Goal: Obtain resource: Download file/media

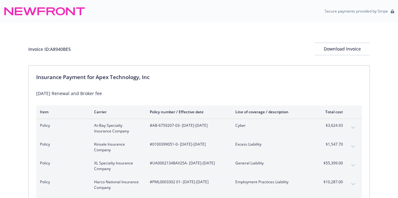
click at [109, 93] on div "[DATE] Renewal and Broker fee" at bounding box center [199, 93] width 326 height 7
drag, startPoint x: 107, startPoint y: 93, endPoint x: 37, endPoint y: 93, distance: 69.8
click at [37, 93] on div "[DATE] Renewal and Broker fee" at bounding box center [199, 93] width 326 height 7
copy div "[DATE] Renewal and Broker fee"
click at [331, 52] on div "Download Invoice" at bounding box center [342, 49] width 55 height 12
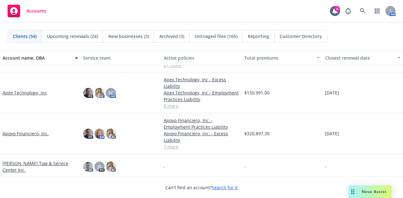
scroll to position [52, 0]
click at [24, 94] on link "Apex Technology, Inc" at bounding box center [25, 93] width 44 height 7
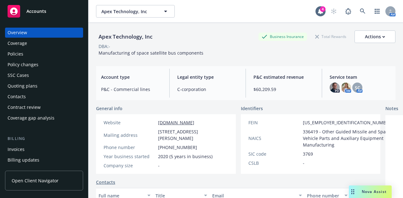
click at [45, 54] on div "Policies" at bounding box center [44, 54] width 73 height 10
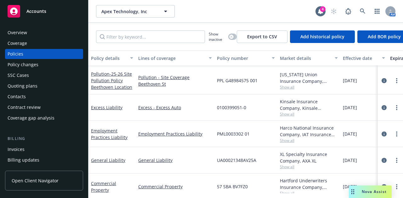
scroll to position [26, 0]
click at [115, 107] on link "Excess Liability" at bounding box center [106, 107] width 31 height 6
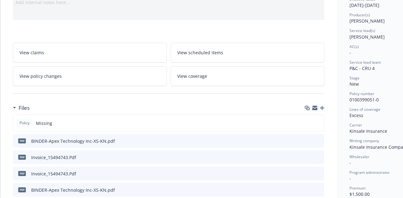
scroll to position [72, 0]
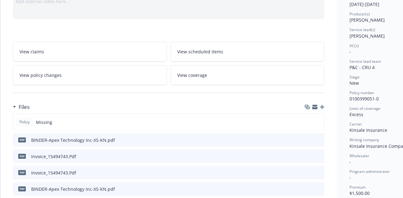
click at [307, 138] on icon "download file" at bounding box center [308, 139] width 4 height 4
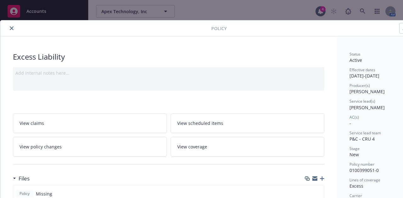
click at [8, 28] on button "close" at bounding box center [12, 29] width 8 height 8
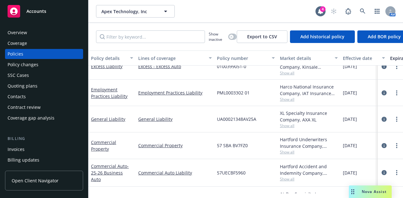
scroll to position [66, 0]
click at [104, 96] on link "Employment Practices Liability" at bounding box center [109, 92] width 36 height 13
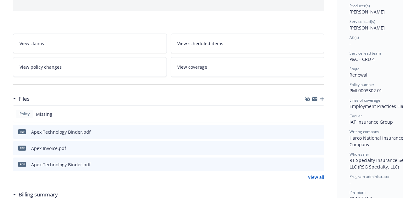
scroll to position [86, 0]
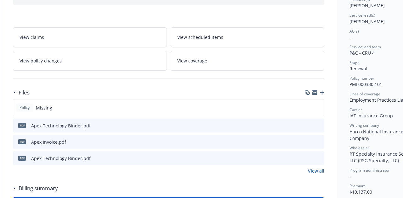
click at [309, 124] on icon "download file" at bounding box center [308, 125] width 4 height 4
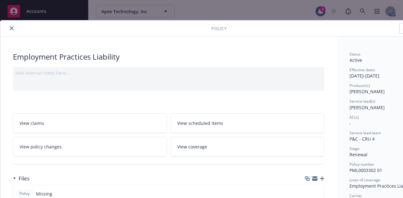
click at [9, 28] on button "close" at bounding box center [12, 29] width 8 height 8
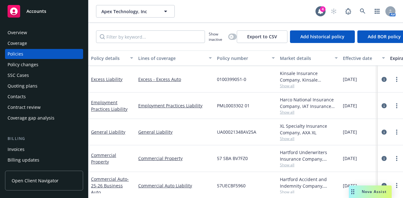
scroll to position [52, 0]
click at [103, 132] on link "General Liability" at bounding box center [108, 133] width 34 height 6
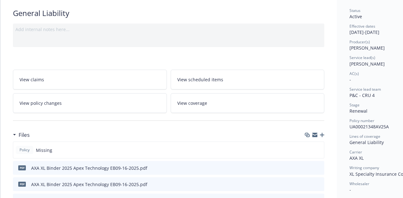
scroll to position [62, 0]
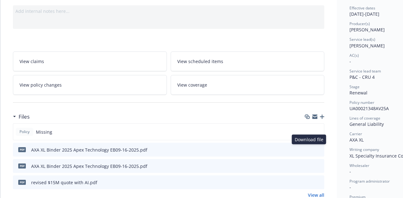
click at [309, 149] on icon "download file" at bounding box center [307, 149] width 5 height 5
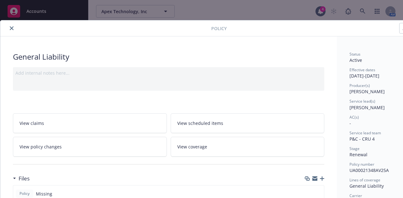
click at [12, 29] on icon "close" at bounding box center [12, 28] width 4 height 4
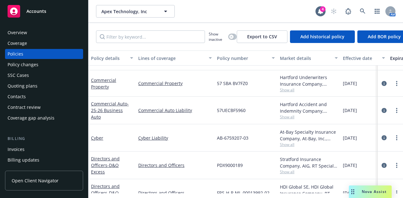
scroll to position [124, 0]
click at [103, 86] on link "Commercial Property" at bounding box center [103, 83] width 25 height 13
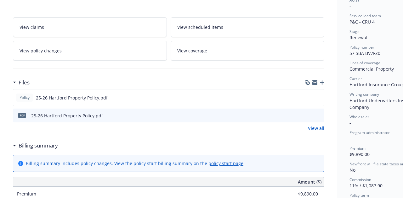
scroll to position [118, 0]
click at [308, 97] on icon "download file" at bounding box center [307, 97] width 5 height 5
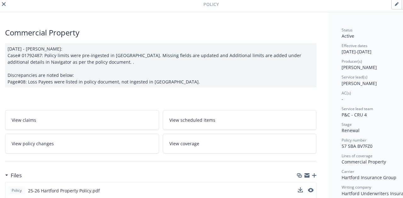
scroll to position [22, 8]
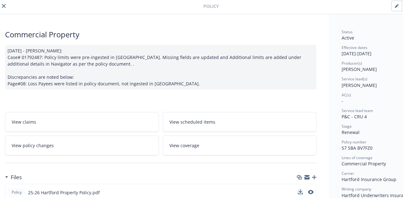
click at [3, 7] on icon "close" at bounding box center [4, 6] width 4 height 4
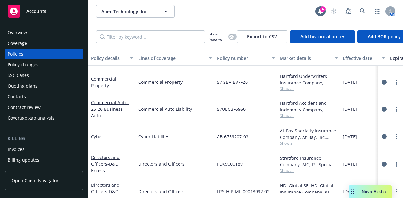
scroll to position [140, 0]
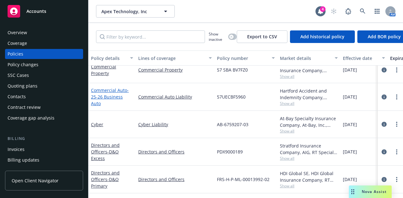
click at [109, 93] on span "- 25-26 Business Auto" at bounding box center [110, 96] width 38 height 19
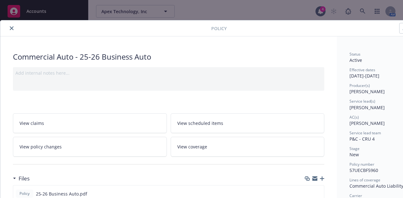
scroll to position [75, 0]
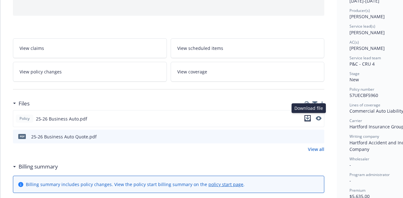
click at [308, 117] on icon "download file" at bounding box center [307, 118] width 5 height 5
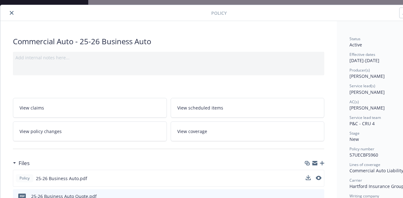
scroll to position [14, 0]
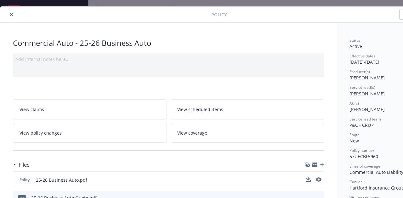
click at [11, 14] on icon "close" at bounding box center [12, 15] width 4 height 4
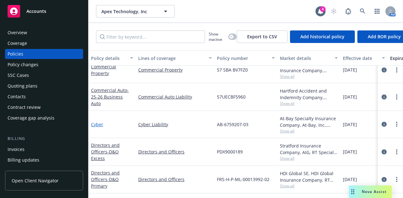
click at [97, 122] on link "Cyber" at bounding box center [97, 125] width 12 height 6
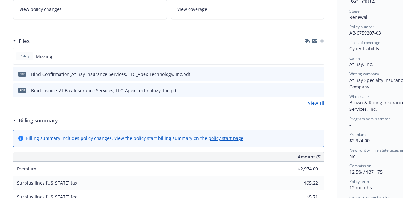
scroll to position [138, 0]
click at [307, 73] on icon "download file" at bounding box center [307, 73] width 5 height 5
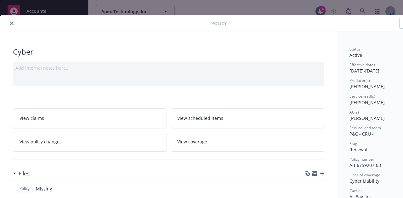
scroll to position [0, 0]
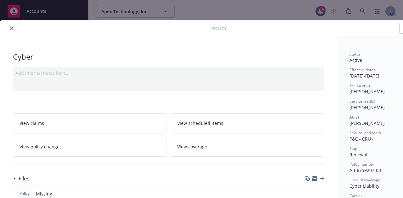
click at [13, 29] on icon "close" at bounding box center [12, 28] width 4 height 4
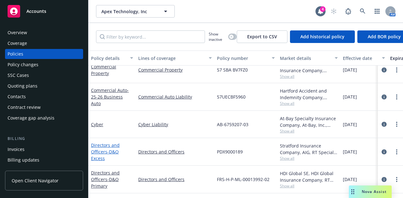
click at [104, 147] on link "Directors and Officers - D&O Excess" at bounding box center [105, 151] width 29 height 19
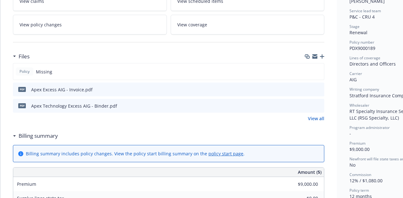
scroll to position [131, 0]
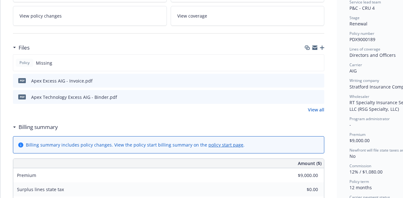
click at [309, 96] on icon "download file" at bounding box center [307, 96] width 5 height 5
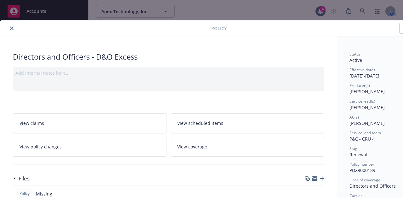
click at [11, 28] on icon "close" at bounding box center [12, 28] width 4 height 4
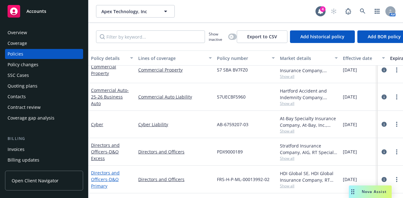
click at [109, 177] on span "- D&O Primary" at bounding box center [105, 183] width 28 height 13
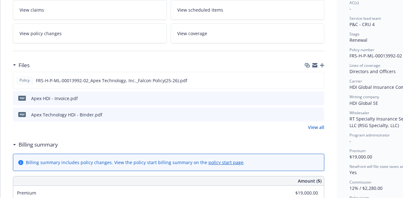
scroll to position [115, 0]
click at [307, 113] on icon "download file" at bounding box center [307, 114] width 5 height 5
drag, startPoint x: 307, startPoint y: 113, endPoint x: 319, endPoint y: 80, distance: 35.6
click at [319, 80] on div "Policy FRS-H-P-ML-00013992-02_Apex Technology, Inc._Falcon Policy(25-26).pdf Pr…" at bounding box center [168, 97] width 311 height 50
click at [308, 79] on icon "download file" at bounding box center [307, 79] width 4 height 4
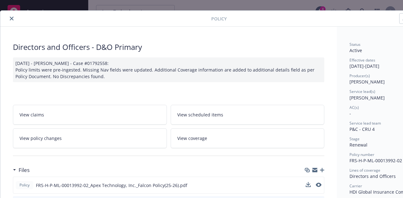
scroll to position [0, 0]
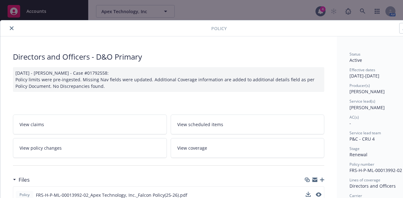
click at [9, 27] on button "close" at bounding box center [12, 29] width 8 height 8
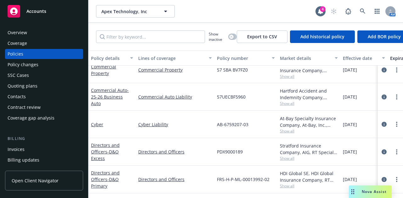
click at [286, 184] on span "Show all" at bounding box center [309, 186] width 58 height 5
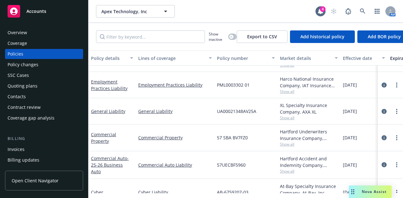
scroll to position [73, 0]
click at [108, 87] on link "Employment Practices Liability" at bounding box center [109, 85] width 36 height 13
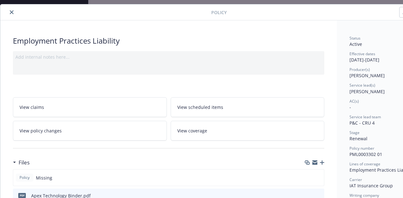
scroll to position [16, 0]
click at [11, 12] on icon "close" at bounding box center [12, 13] width 4 height 4
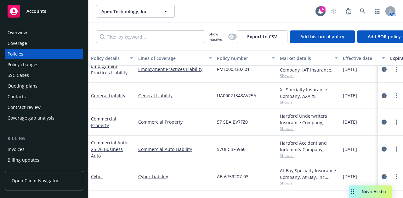
scroll to position [86, 0]
click at [37, 150] on div "Invoices" at bounding box center [44, 150] width 73 height 10
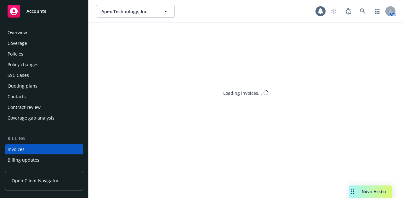
scroll to position [40, 0]
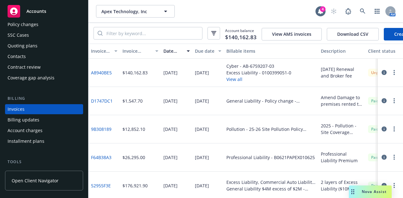
click at [393, 75] on icon "button" at bounding box center [393, 72] width 1 height 5
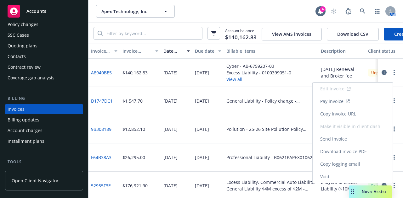
click at [348, 165] on link "Copy logging email" at bounding box center [352, 164] width 80 height 13
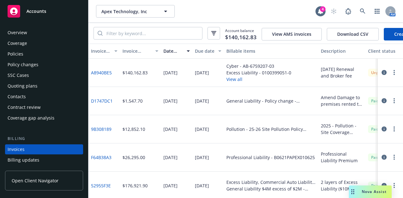
click at [42, 32] on div "Overview" at bounding box center [44, 33] width 73 height 10
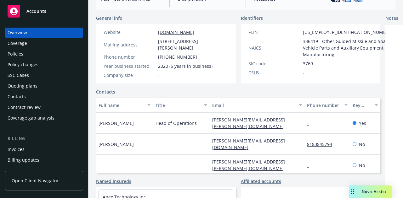
scroll to position [90, 0]
click at [50, 12] on div "Accounts" at bounding box center [44, 11] width 73 height 13
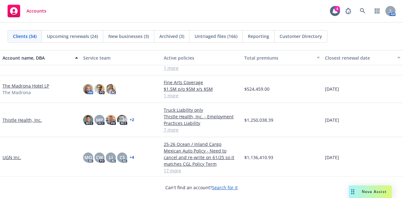
scroll to position [773, 0]
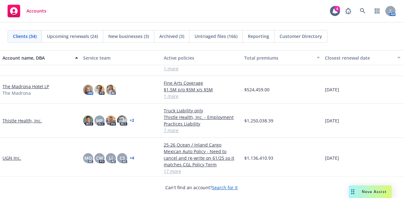
click at [19, 120] on link "Thistle Health, Inc." at bounding box center [22, 121] width 39 height 7
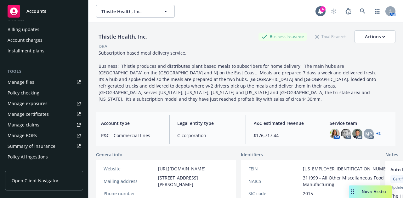
scroll to position [132, 0]
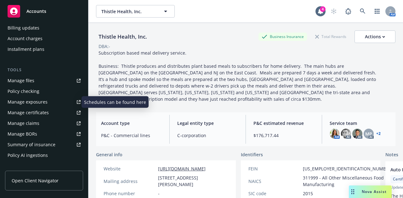
click at [57, 99] on link "Manage exposures" at bounding box center [44, 102] width 78 height 10
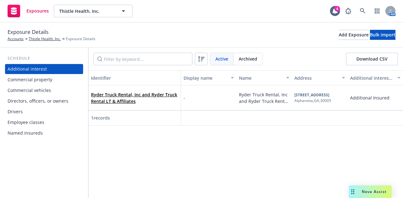
click at [48, 114] on div "Drivers" at bounding box center [44, 112] width 73 height 10
